Goal: Task Accomplishment & Management: Complete application form

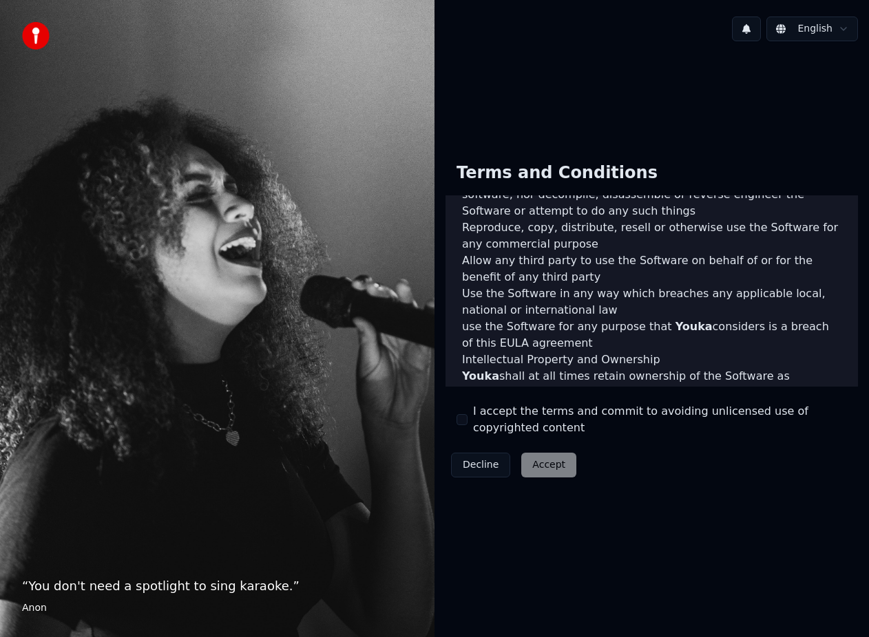
scroll to position [965, 0]
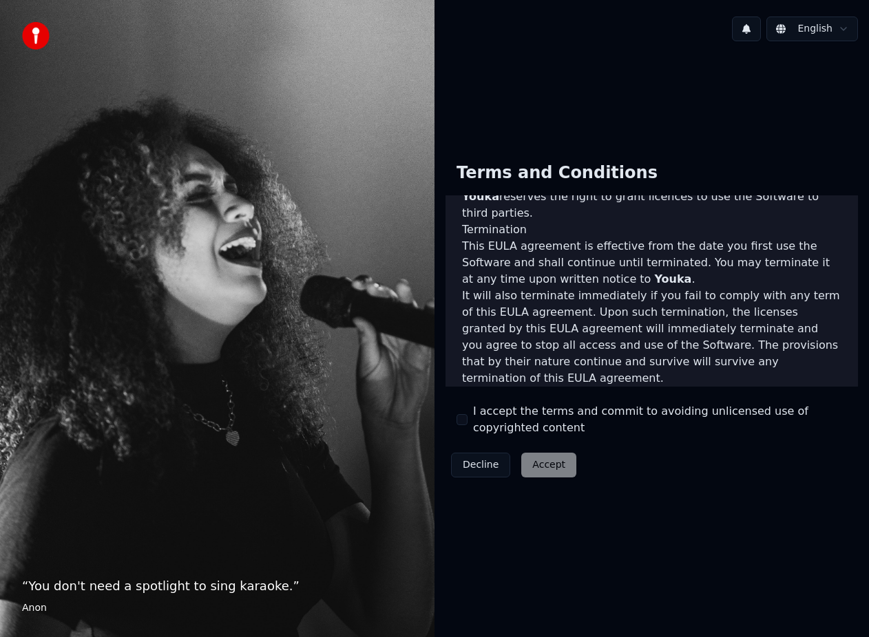
click at [535, 465] on div "Decline Accept" at bounding box center [513, 465] width 136 height 36
click at [464, 418] on button "I accept the terms and commit to avoiding unlicensed use of copyrighted content" at bounding box center [461, 419] width 11 height 11
click at [554, 467] on button "Accept" at bounding box center [548, 465] width 55 height 25
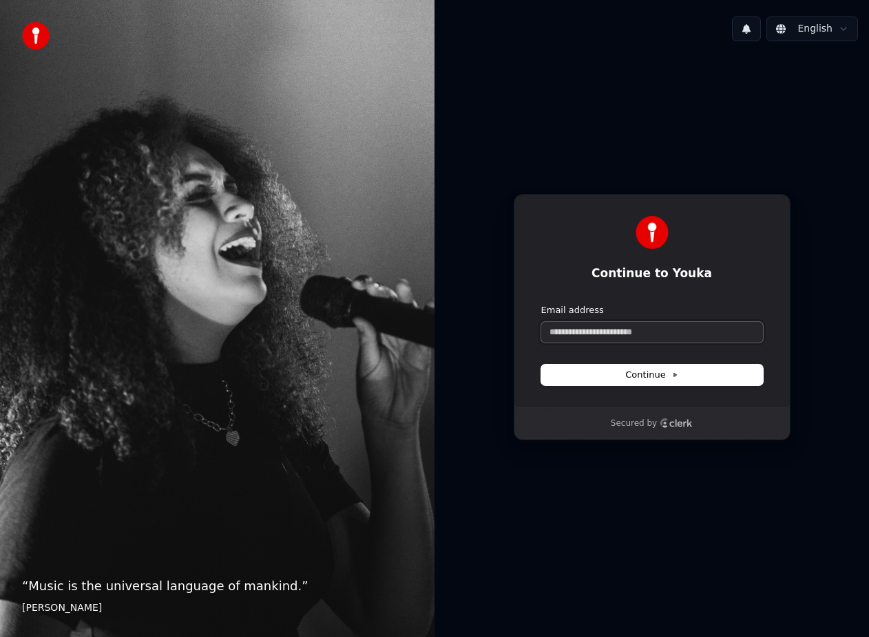
click at [706, 333] on input "Email address" at bounding box center [652, 332] width 222 height 21
click at [656, 378] on span "Continue" at bounding box center [651, 375] width 52 height 12
click at [653, 503] on div "Continue to Youka Continue with Google or Email address Continue Secured by" at bounding box center [651, 317] width 434 height 530
